Goal: Task Accomplishment & Management: Complete application form

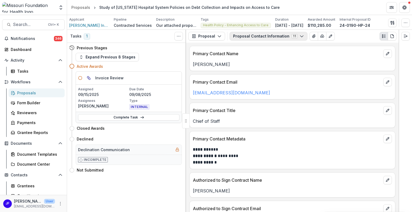
click at [244, 36] on button "Proposal Contact Information 11" at bounding box center [268, 36] width 78 height 9
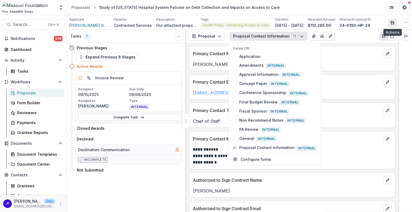
click at [393, 24] on icon "button" at bounding box center [393, 24] width 1 height 2
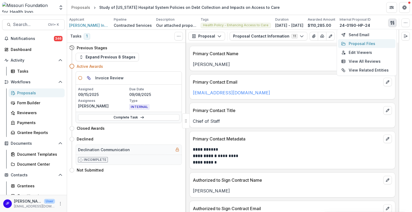
click at [364, 43] on button "Proposal Files" at bounding box center [366, 43] width 57 height 9
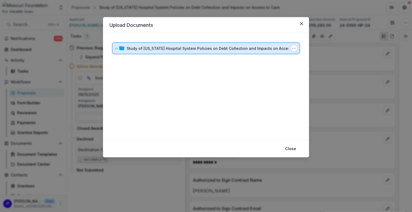
click at [116, 48] on icon at bounding box center [116, 48] width 3 height 3
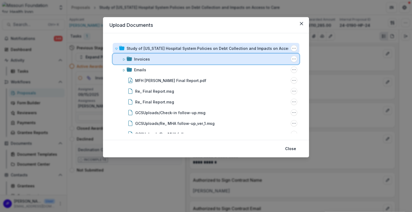
click at [124, 59] on icon at bounding box center [123, 59] width 3 height 3
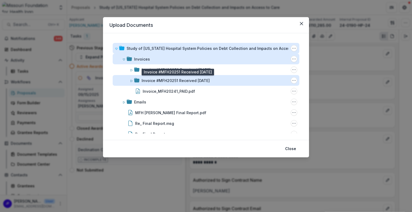
click at [162, 81] on div "Invoice #MFH20251 Received [DATE]" at bounding box center [176, 81] width 68 height 6
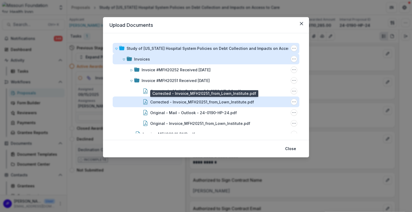
click at [183, 100] on div "Corrected - Invoice_MFH20251_from_Lown_Institute.pdf" at bounding box center [202, 102] width 104 height 6
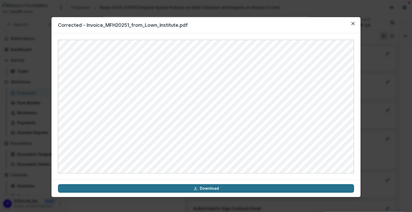
click at [212, 188] on link "Download" at bounding box center [206, 188] width 296 height 9
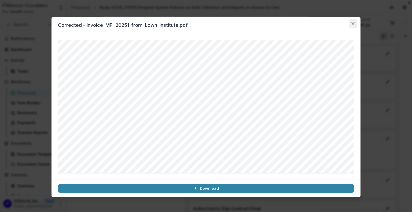
click at [353, 25] on icon "Close" at bounding box center [352, 23] width 3 height 3
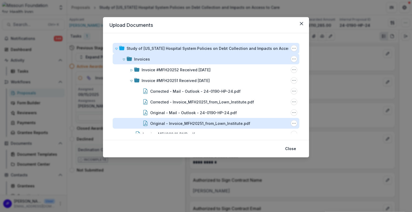
click at [192, 123] on div "Original - Invoice_MFH20251_from_Lown_Institute.pdf" at bounding box center [200, 124] width 100 height 6
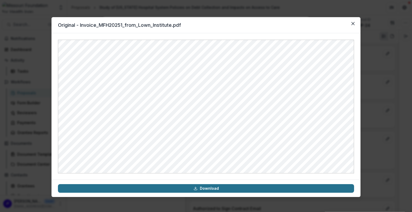
click at [214, 188] on link "Download" at bounding box center [206, 188] width 296 height 9
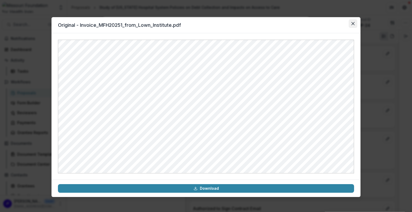
click at [353, 22] on icon "Close" at bounding box center [352, 23] width 3 height 3
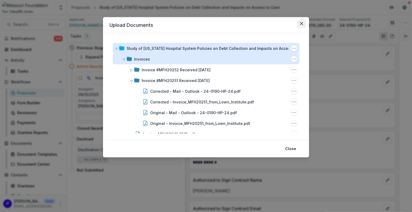
click at [300, 22] on icon "Close" at bounding box center [301, 23] width 3 height 3
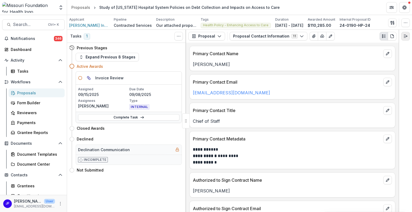
click at [405, 38] on icon "Expand right" at bounding box center [405, 36] width 4 height 4
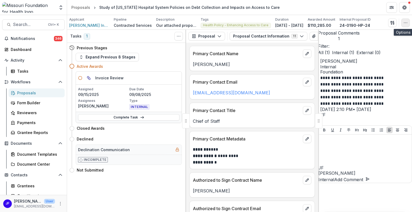
click at [405, 24] on icon "button" at bounding box center [405, 23] width 4 height 4
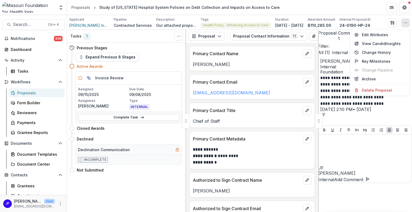
click at [169, 51] on div "Previous Stages" at bounding box center [125, 48] width 113 height 10
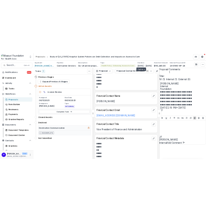
scroll to position [134, 0]
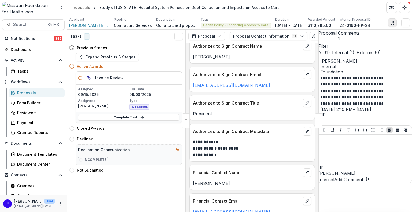
click at [390, 24] on icon "button" at bounding box center [392, 23] width 4 height 4
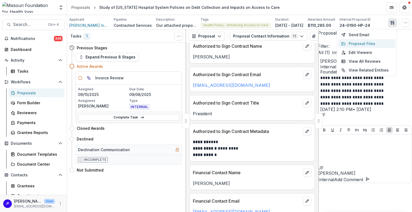
click at [358, 45] on button "Proposal Files" at bounding box center [366, 43] width 57 height 9
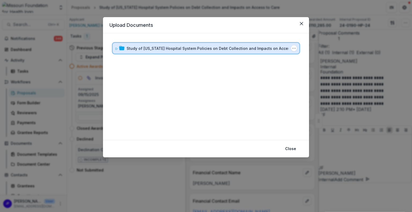
click at [116, 49] on icon at bounding box center [117, 49] width 2 height 2
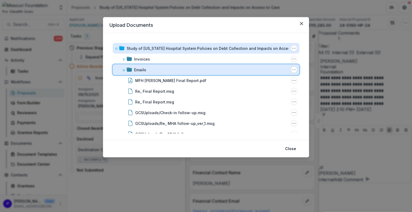
click at [124, 70] on icon at bounding box center [123, 70] width 3 height 3
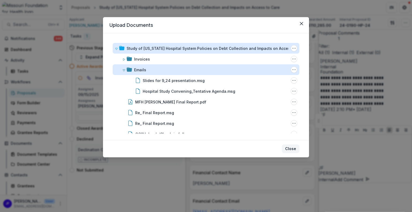
click at [293, 148] on button "Close" at bounding box center [290, 148] width 17 height 9
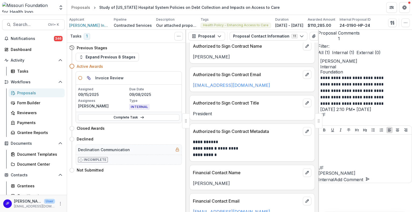
click at [317, 121] on div at bounding box center [319, 120] width 8 height 15
click at [39, 25] on span "Search..." at bounding box center [29, 24] width 32 height 5
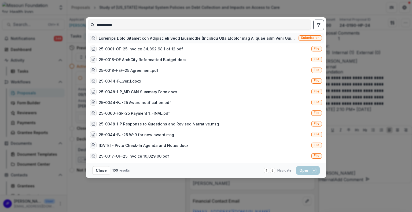
type input "**********"
click at [224, 40] on div at bounding box center [198, 38] width 198 height 6
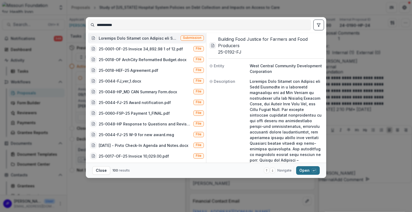
click at [303, 167] on button "Open with enter key" at bounding box center [308, 170] width 24 height 9
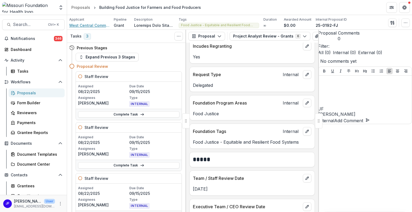
click at [98, 24] on span "West Central Community Development Corporation" at bounding box center [89, 26] width 40 height 6
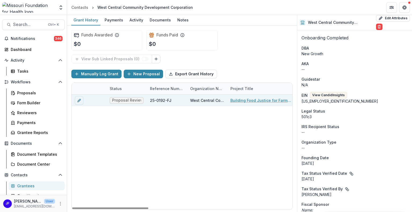
click at [232, 101] on link "Building Food Justice for Farmers and Food Producers" at bounding box center [260, 101] width 61 height 6
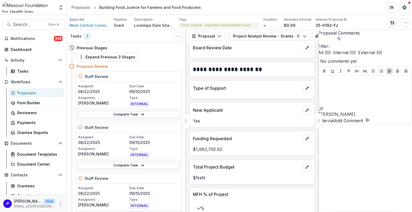
scroll to position [322, 0]
click at [19, 23] on span "Search..." at bounding box center [29, 24] width 32 height 5
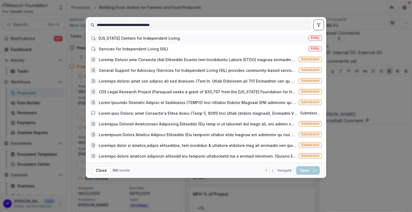
type input "**********"
click at [131, 38] on div "[US_STATE] Centers for Independent Living" at bounding box center [139, 38] width 81 height 6
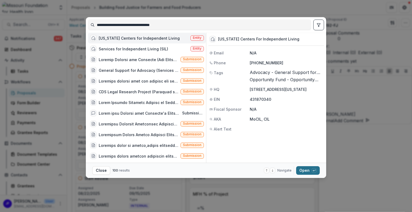
click at [306, 170] on button "Open with enter key" at bounding box center [308, 170] width 24 height 9
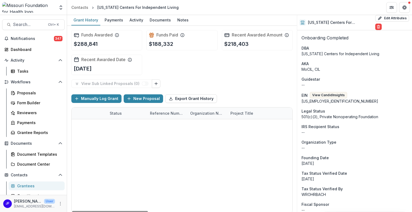
click at [244, 124] on link "Demonstration Project to Promote Independent Living and Equity for those with D…" at bounding box center [260, 125] width 61 height 6
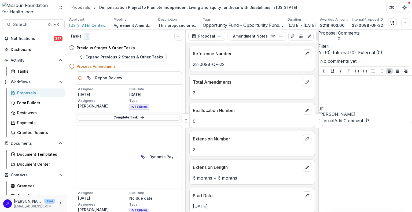
click at [184, 122] on div at bounding box center [186, 120] width 8 height 15
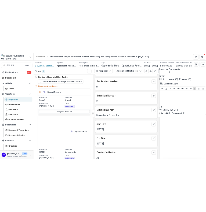
scroll to position [80, 0]
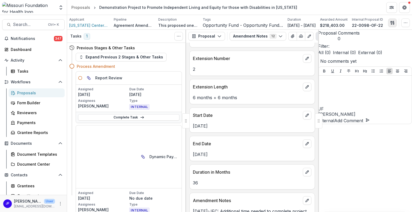
click at [391, 23] on icon "button" at bounding box center [391, 22] width 2 height 3
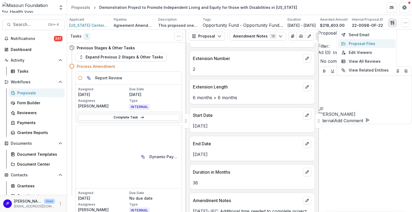
click at [369, 43] on button "Proposal Files" at bounding box center [366, 43] width 57 height 9
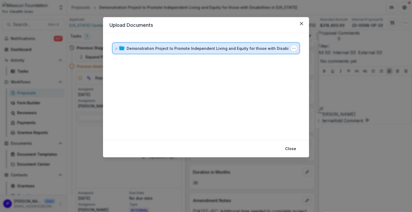
click at [116, 50] on span at bounding box center [116, 49] width 3 height 6
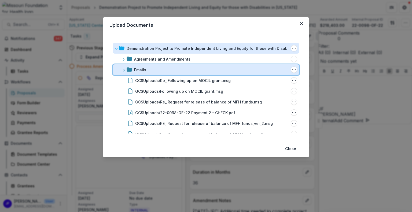
click at [125, 70] on div at bounding box center [127, 70] width 10 height 6
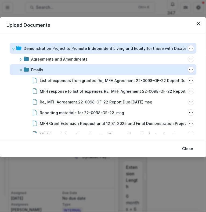
scroll to position [158, 0]
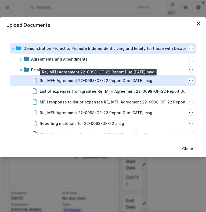
click at [125, 80] on div "Re_ MFH Agreement 22-0098-OF-22 Report Due [DATE].msg" at bounding box center [96, 81] width 112 height 6
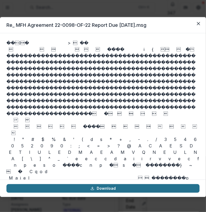
click at [109, 189] on link "Download" at bounding box center [102, 188] width 193 height 9
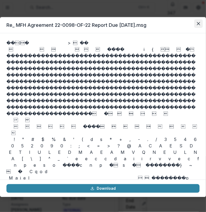
click at [198, 22] on icon "Close" at bounding box center [197, 23] width 3 height 3
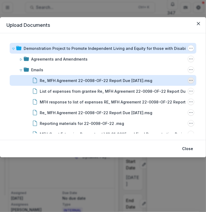
click at [189, 79] on icon "Re_ MFH Agreement 22-0098-OF-22 Report Due 2025-07-31.msg Options" at bounding box center [190, 80] width 4 height 4
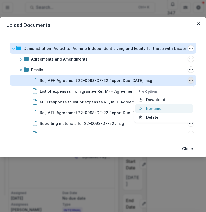
click at [153, 107] on button "Rename" at bounding box center [163, 108] width 57 height 9
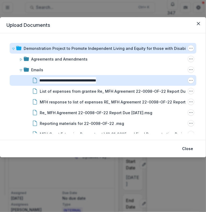
scroll to position [0, 0]
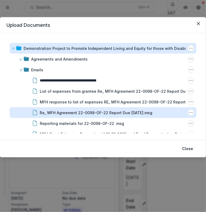
type input "**********"
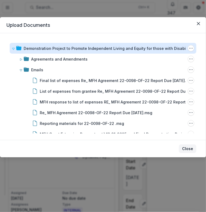
click at [187, 147] on button "Close" at bounding box center [186, 148] width 17 height 9
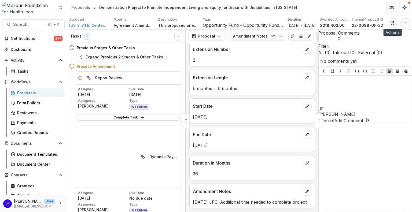
scroll to position [80, 0]
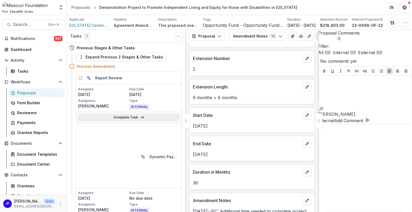
click at [123, 117] on link "Complete Task" at bounding box center [128, 117] width 101 height 6
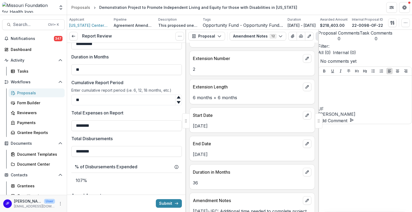
scroll to position [188, 0]
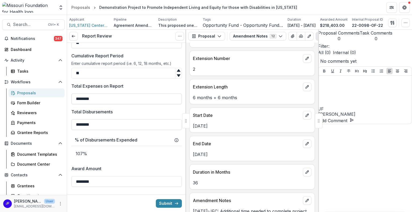
click at [98, 94] on input "********" at bounding box center [126, 99] width 110 height 11
type input "**********"
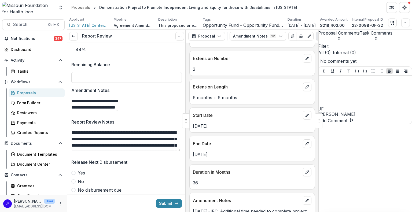
scroll to position [375, 0]
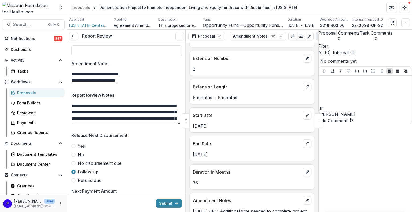
click at [93, 104] on textarea "**********" at bounding box center [125, 113] width 109 height 21
paste textarea "**********"
drag, startPoint x: 139, startPoint y: 105, endPoint x: 121, endPoint y: 109, distance: 18.3
click at [121, 108] on textarea "**********" at bounding box center [125, 113] width 109 height 21
click at [116, 117] on textarea "**********" at bounding box center [125, 113] width 109 height 21
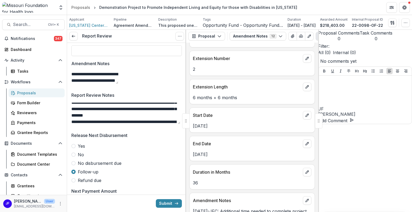
scroll to position [22, 0]
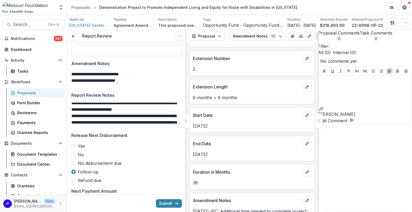
type textarea "**********"
click at [74, 144] on span at bounding box center [73, 146] width 4 height 4
